Goal: Information Seeking & Learning: Learn about a topic

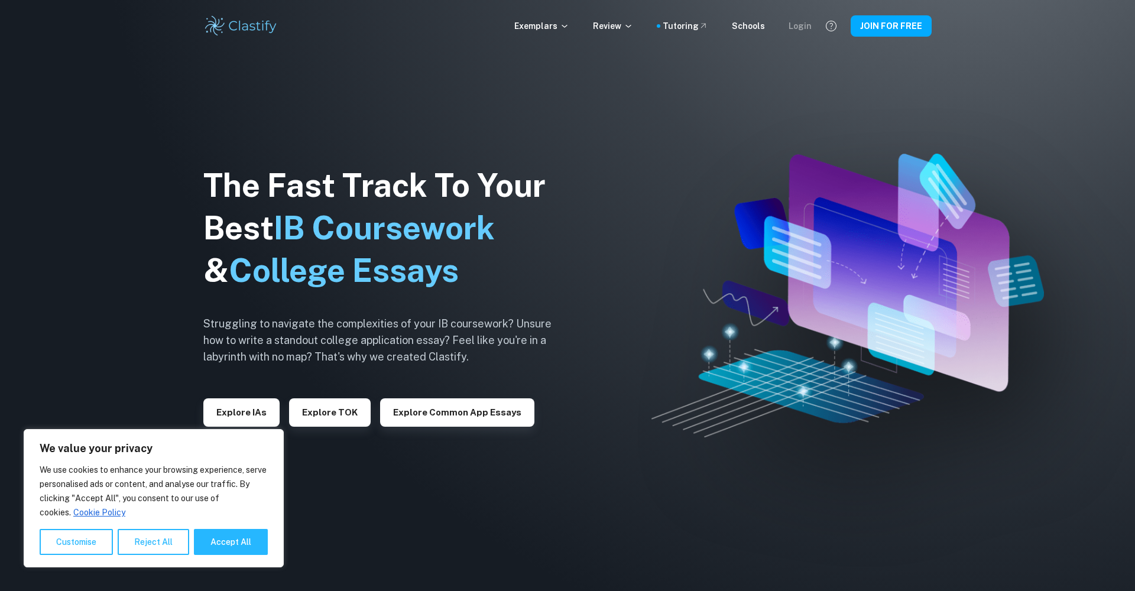
click at [806, 25] on div "Login" at bounding box center [799, 26] width 23 height 13
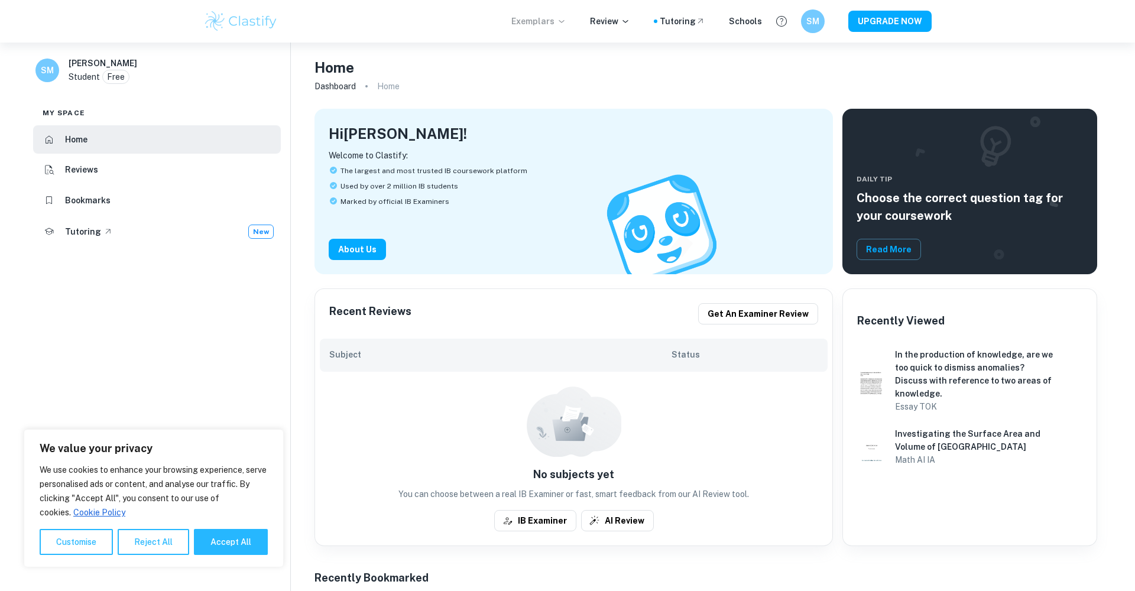
click at [554, 25] on p "Exemplars" at bounding box center [538, 21] width 55 height 13
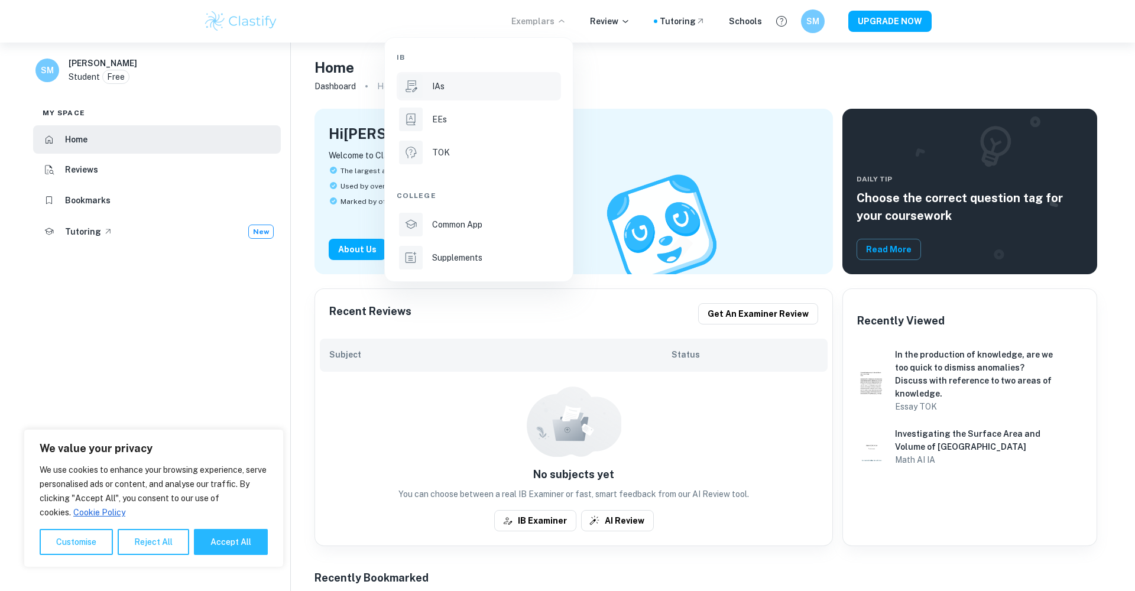
click at [450, 90] on div "IAs" at bounding box center [495, 86] width 126 height 13
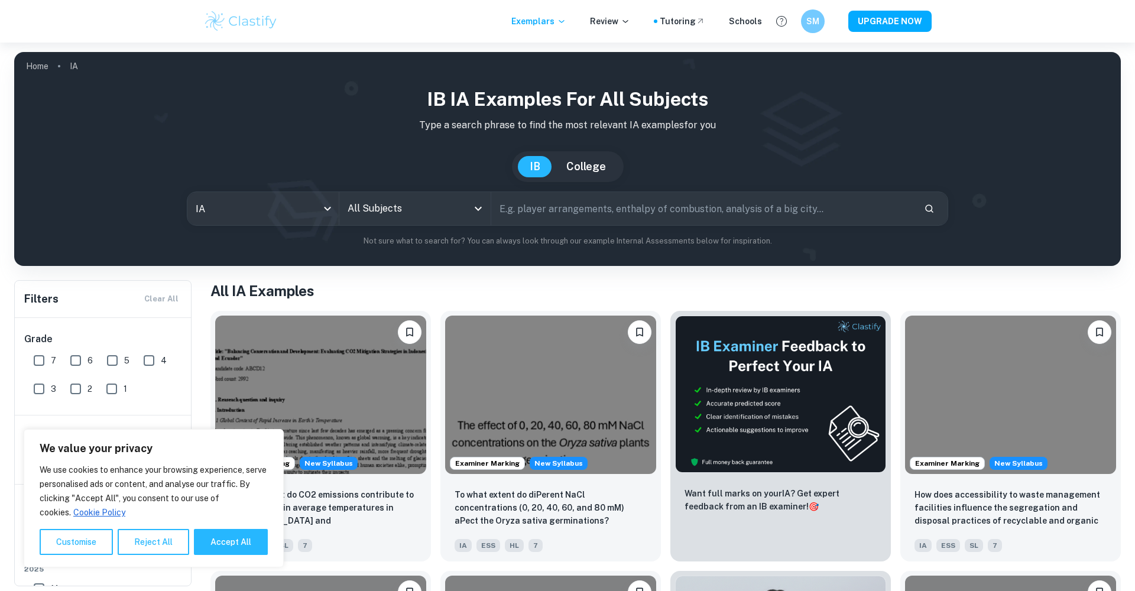
click at [478, 206] on icon "Open" at bounding box center [478, 209] width 14 height 14
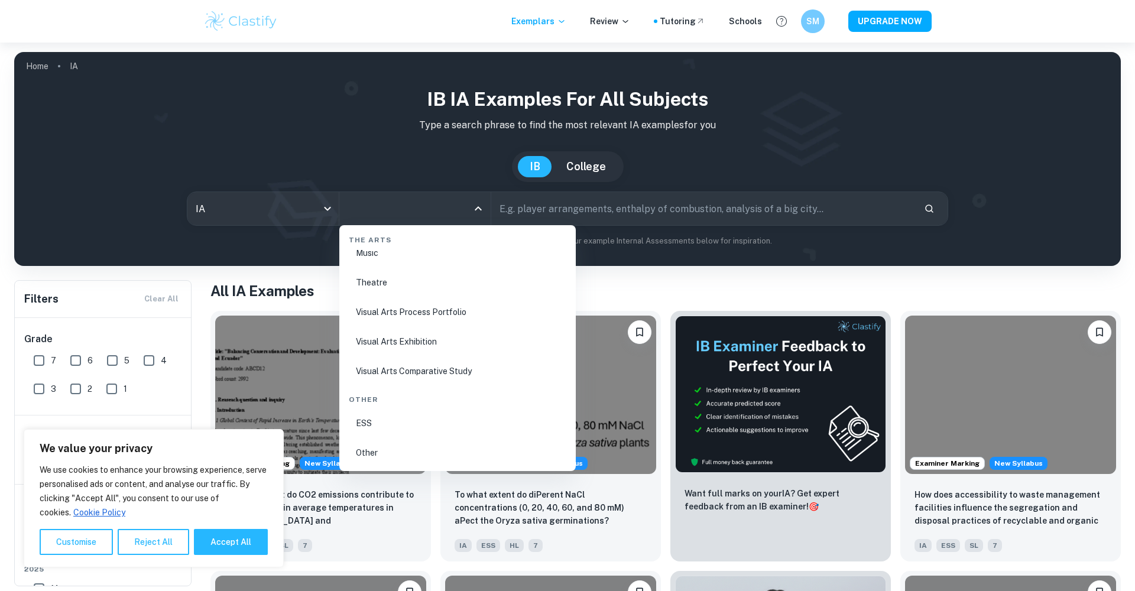
scroll to position [2226, 0]
click at [362, 420] on li "ESS" at bounding box center [457, 423] width 227 height 27
type input "ESS"
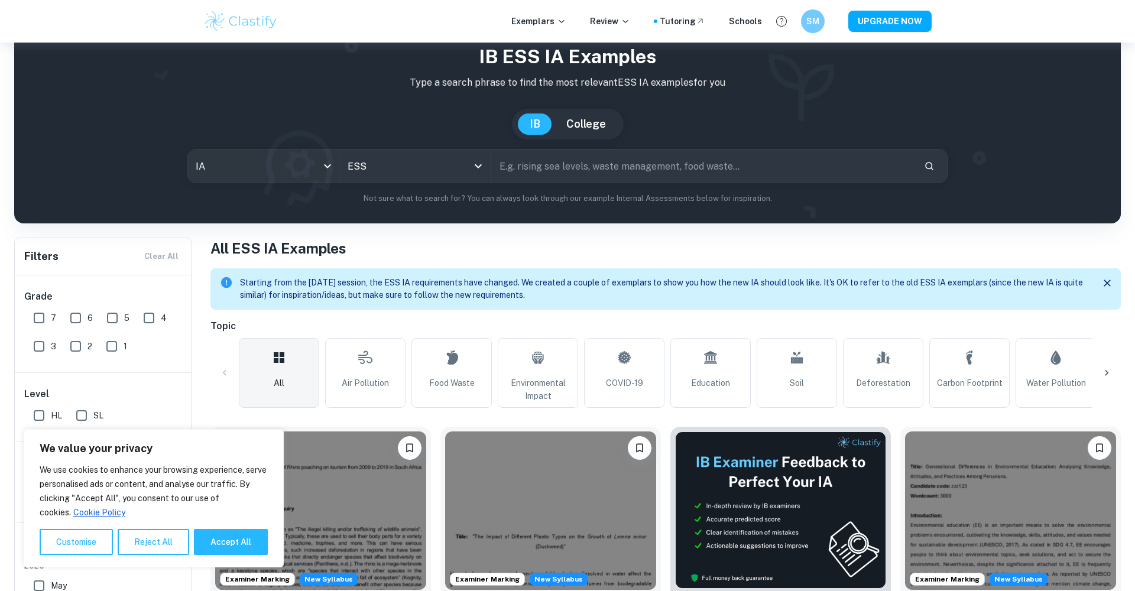
scroll to position [240, 0]
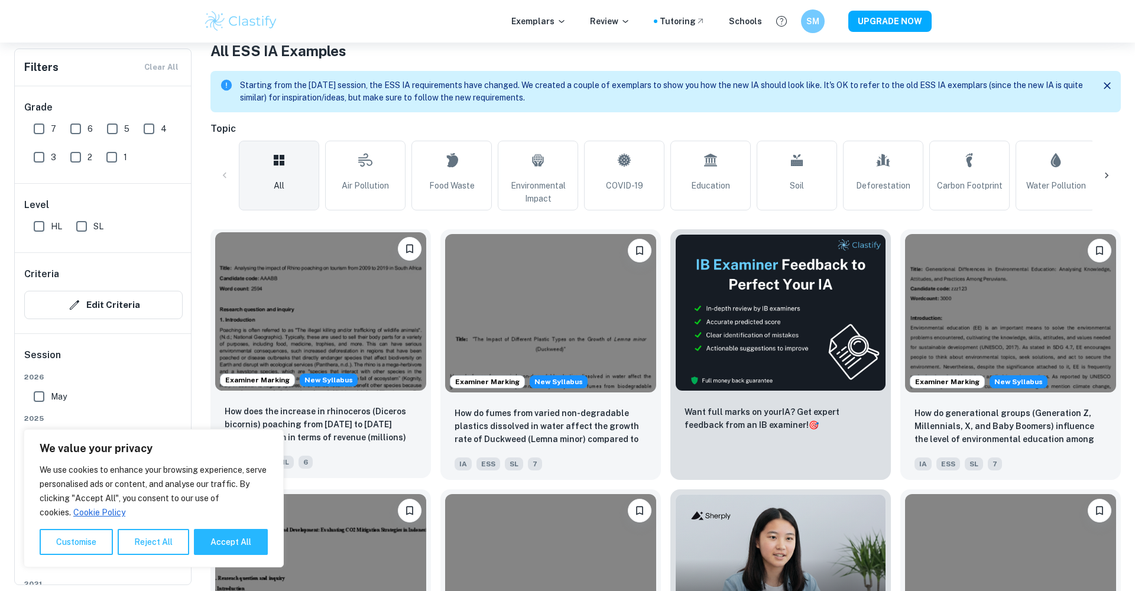
click at [348, 324] on img at bounding box center [320, 311] width 211 height 158
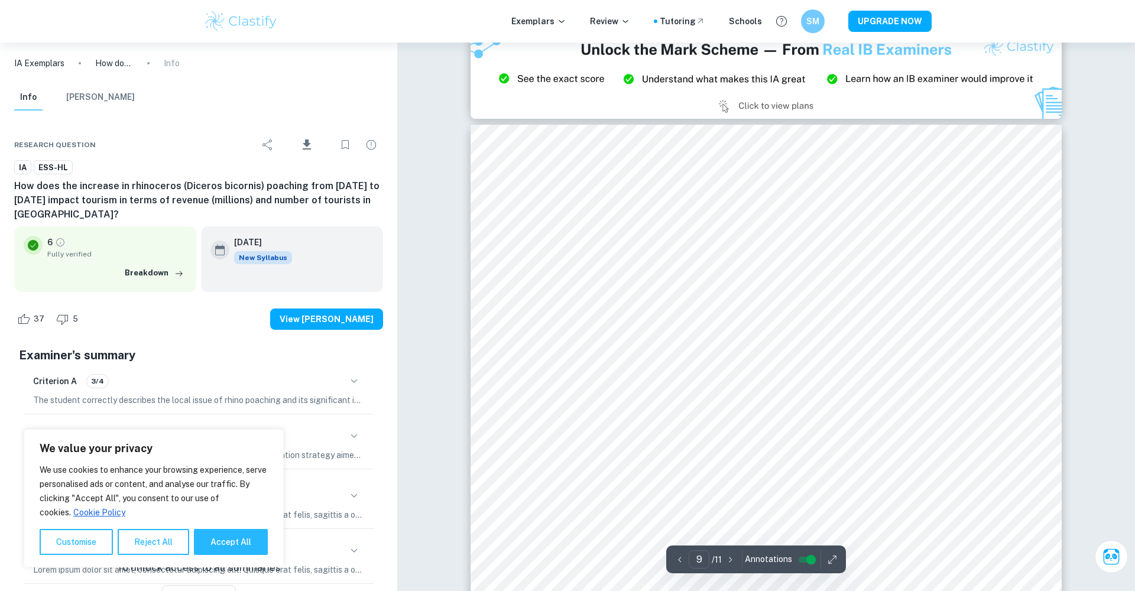
scroll to position [6378, 0]
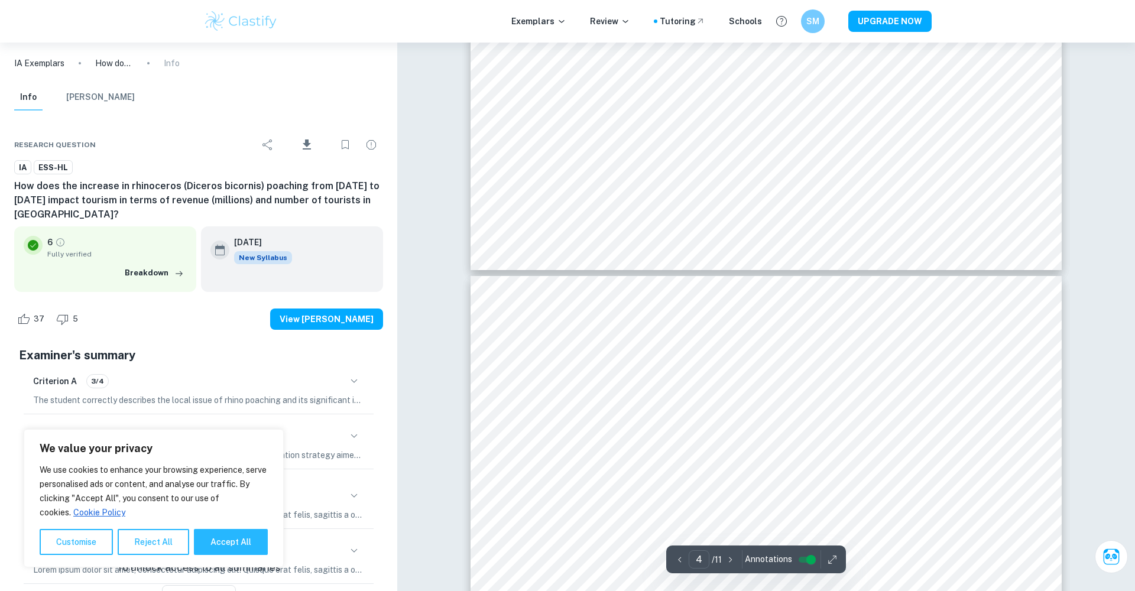
type input "5"
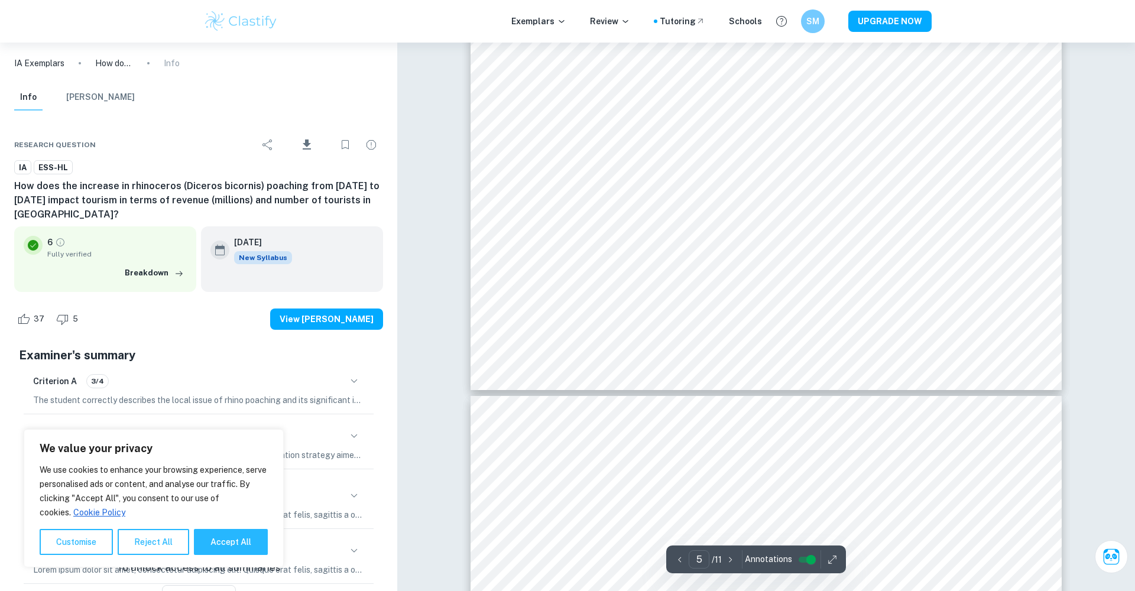
scroll to position [3702, 0]
